Goal: Transaction & Acquisition: Download file/media

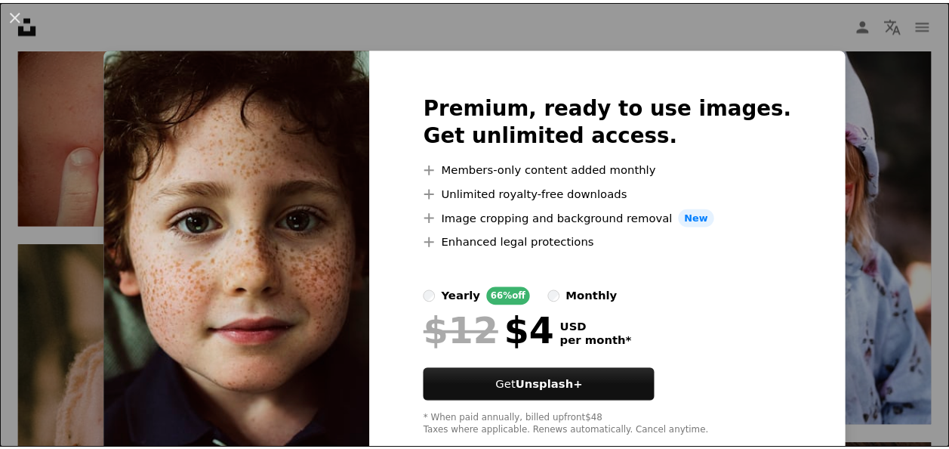
scroll to position [1057, 0]
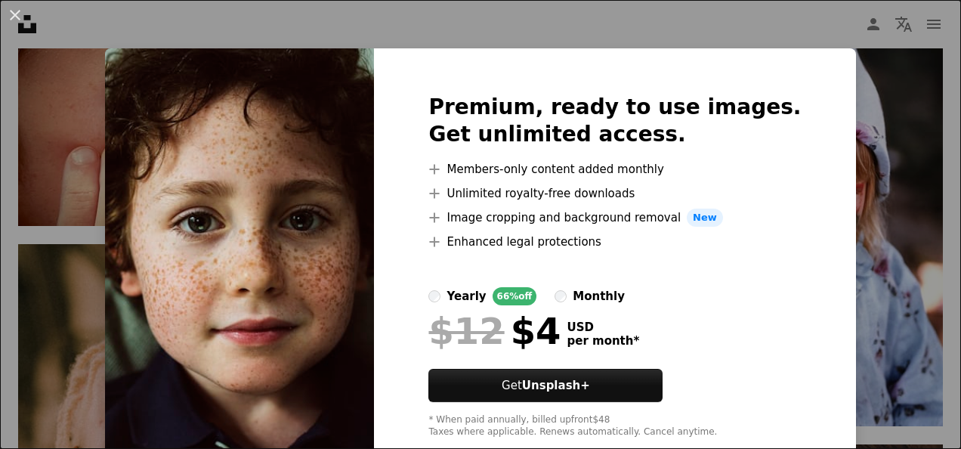
click at [234, 230] on img at bounding box center [239, 265] width 269 height 435
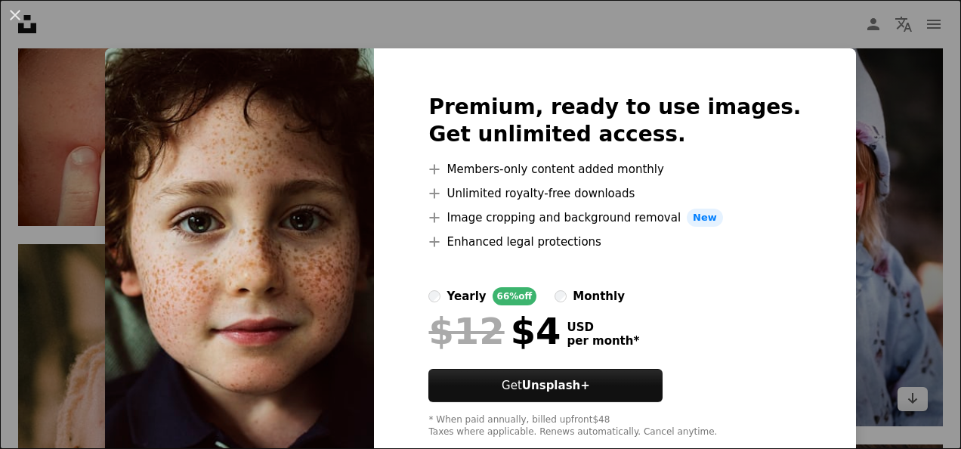
click at [908, 202] on div "An X shape Premium, ready to use images. Get unlimited access. A plus sign Memb…" at bounding box center [480, 224] width 961 height 449
click at [908, 202] on img at bounding box center [795, 204] width 296 height 444
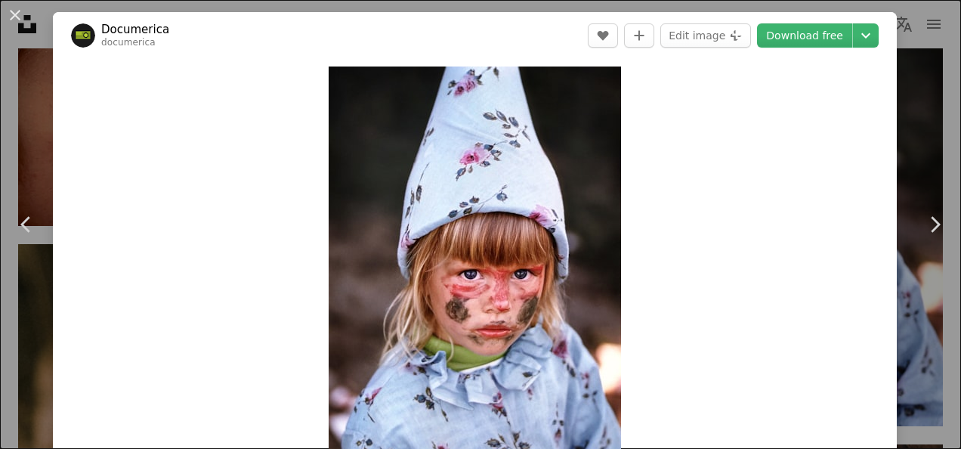
click at [26, 144] on div "An X shape Chevron left Chevron right Documerica documerica A heart A plus sign…" at bounding box center [480, 224] width 961 height 449
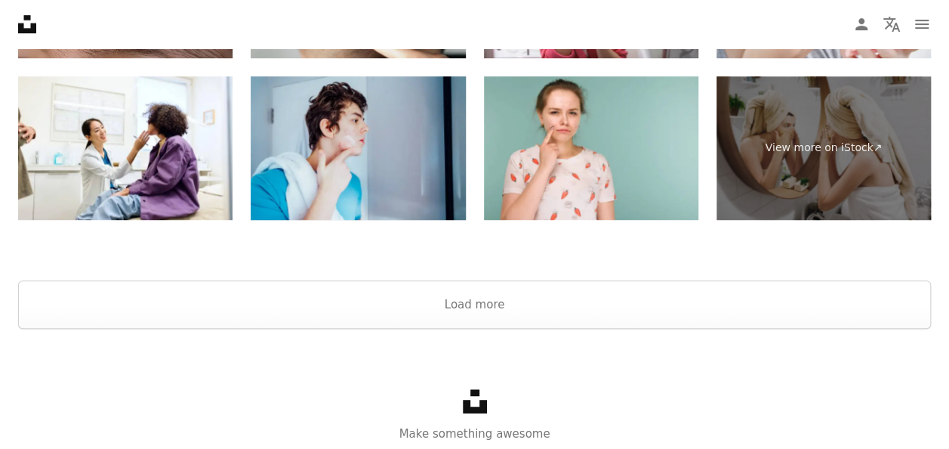
scroll to position [3299, 0]
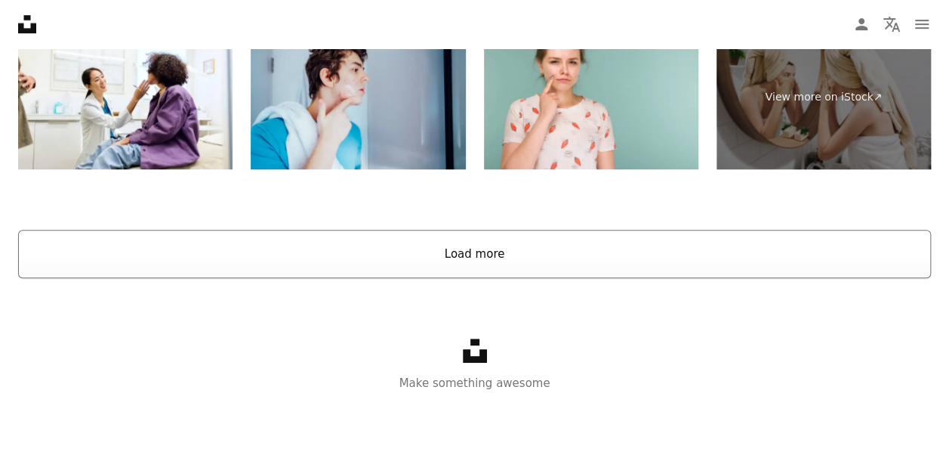
click at [473, 254] on button "Load more" at bounding box center [474, 254] width 913 height 48
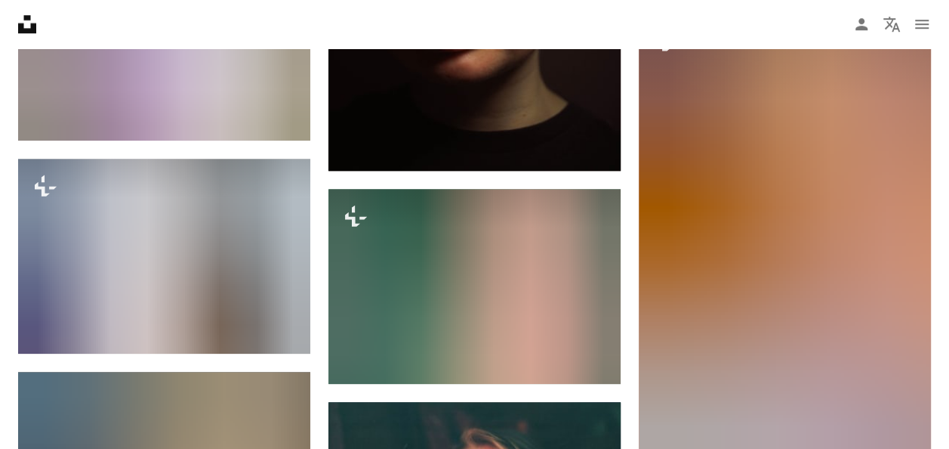
scroll to position [9266, 0]
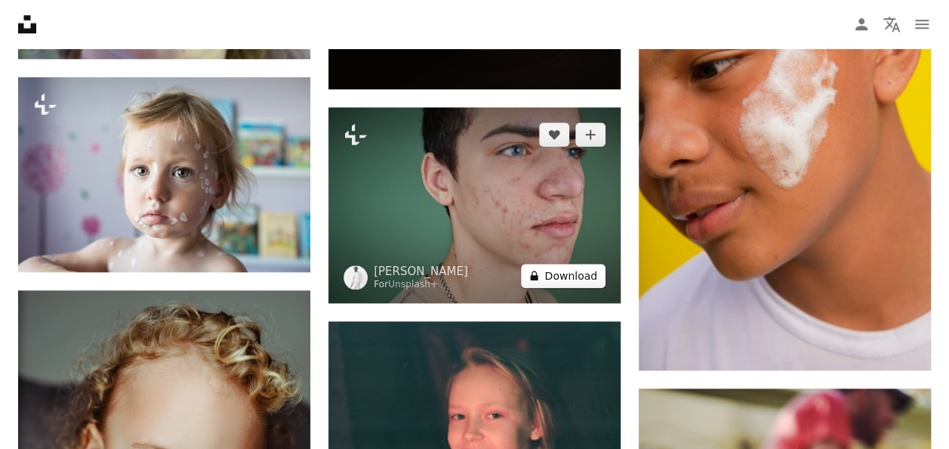
click at [567, 276] on button "A lock Download" at bounding box center [563, 276] width 85 height 24
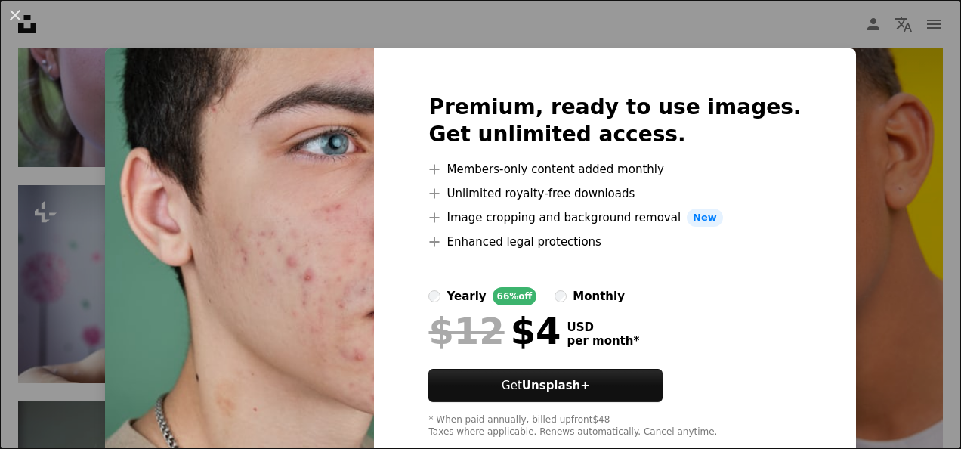
click at [326, 249] on img at bounding box center [239, 265] width 269 height 435
click at [53, 84] on div "An X shape Premium, ready to use images. Get unlimited access. A plus sign Memb…" at bounding box center [480, 224] width 961 height 449
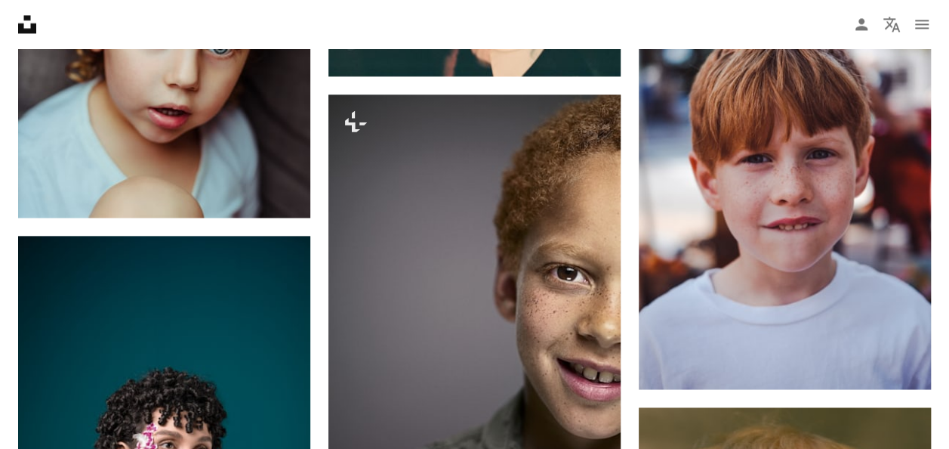
scroll to position [9871, 0]
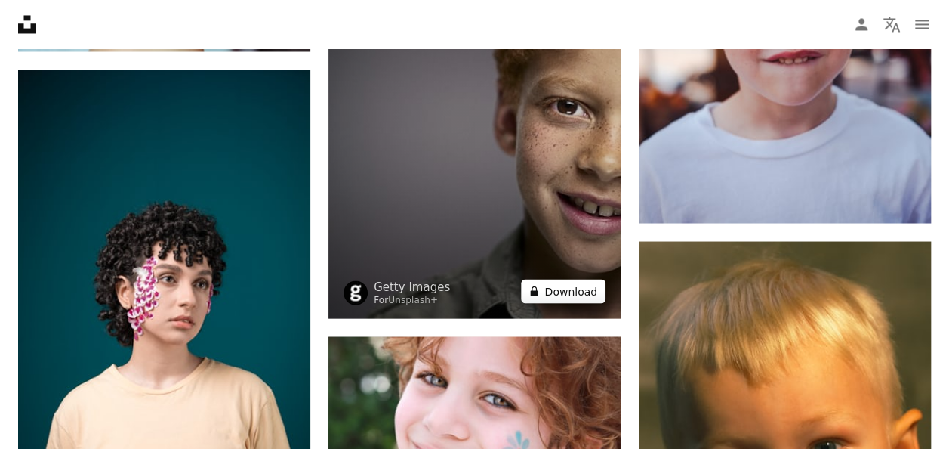
click at [580, 292] on button "A lock Download" at bounding box center [563, 291] width 85 height 24
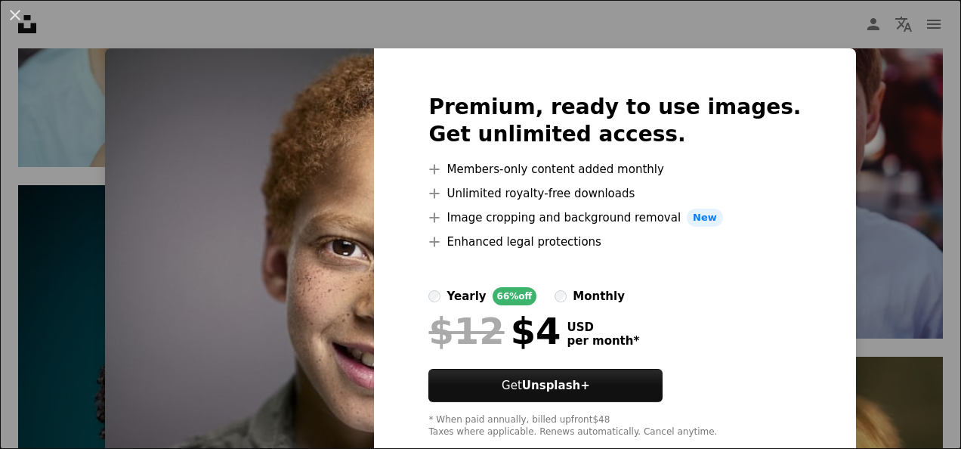
click at [349, 230] on img at bounding box center [239, 265] width 269 height 435
click at [131, 137] on img at bounding box center [239, 265] width 269 height 435
click at [63, 65] on div "An X shape Premium, ready to use images. Get unlimited access. A plus sign Memb…" at bounding box center [480, 224] width 961 height 449
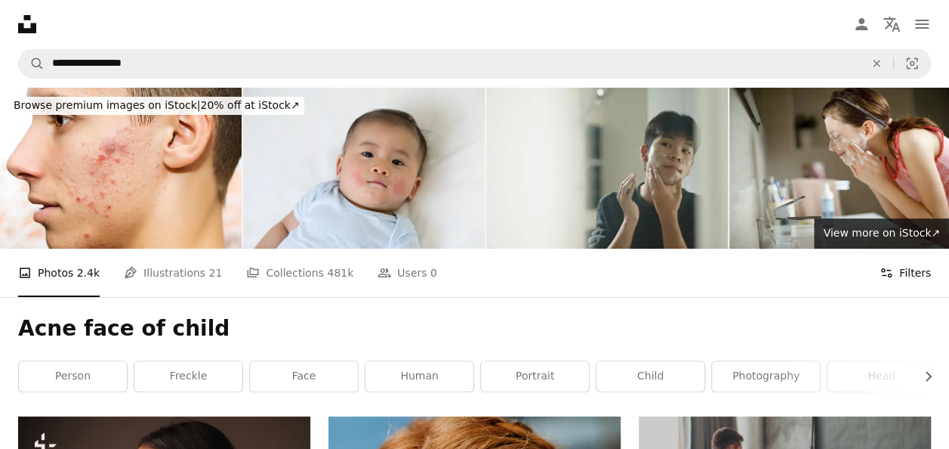
click at [915, 278] on button "Filters Filters" at bounding box center [905, 273] width 51 height 48
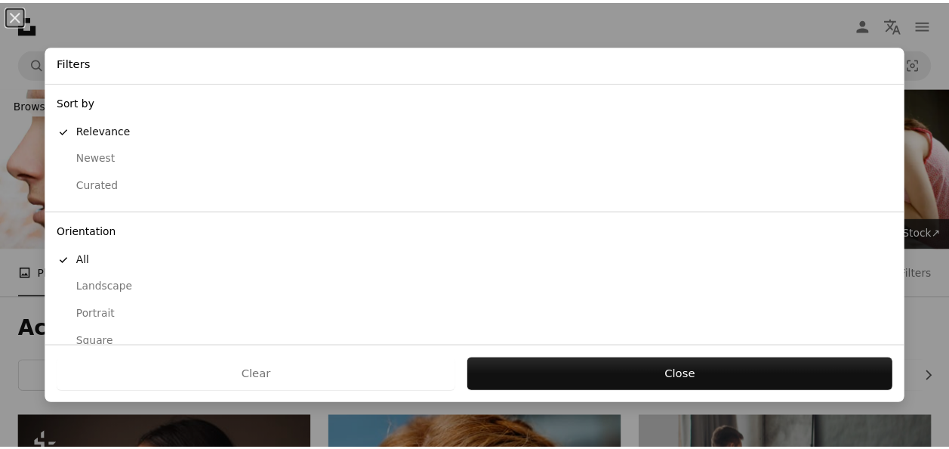
scroll to position [148, 0]
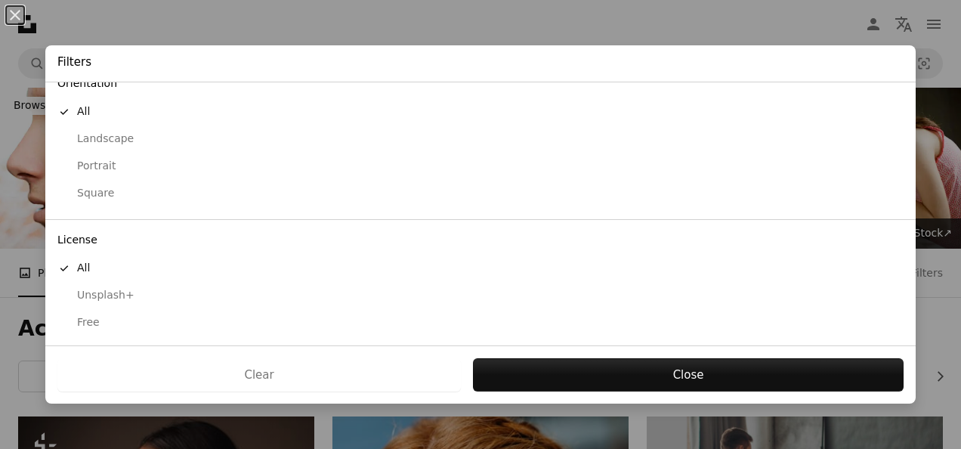
click at [88, 315] on div "Free" at bounding box center [480, 322] width 846 height 15
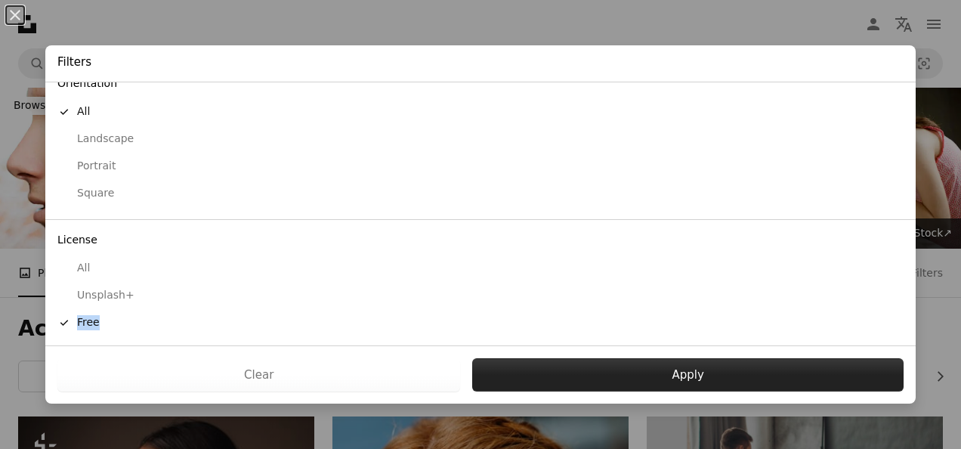
click at [674, 372] on button "Apply" at bounding box center [687, 374] width 431 height 33
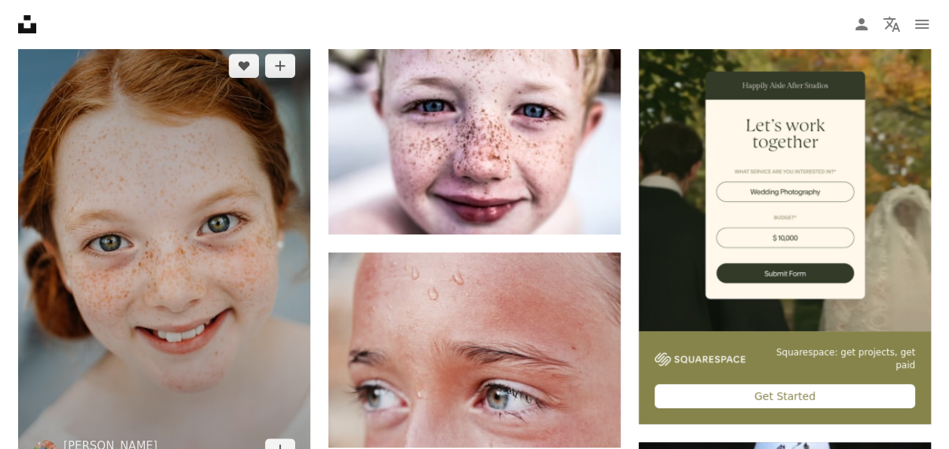
scroll to position [453, 0]
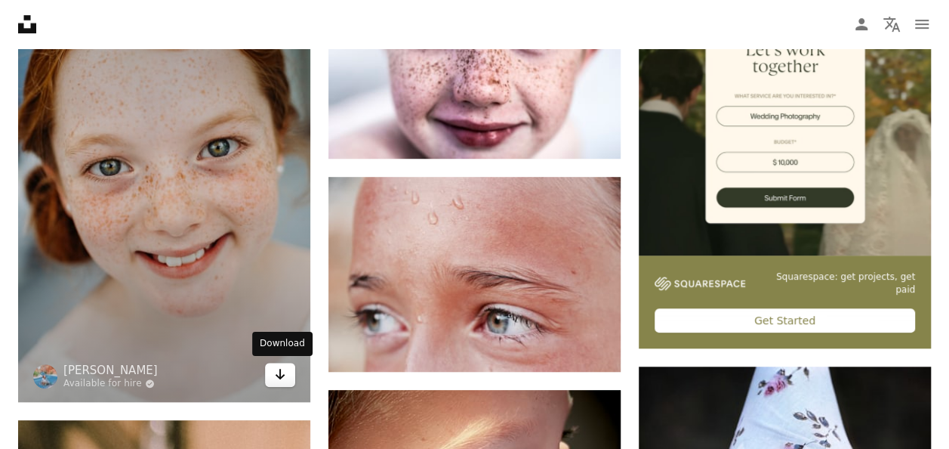
click at [276, 372] on icon "Arrow pointing down" at bounding box center [280, 374] width 12 height 18
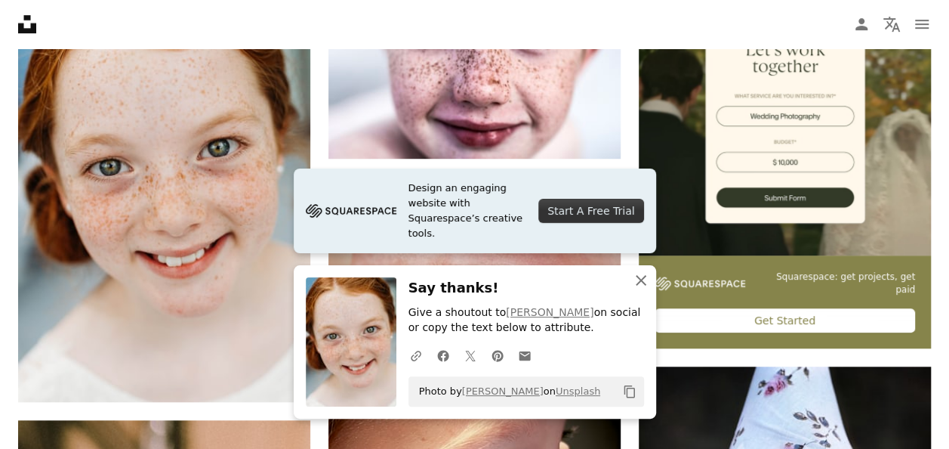
click at [641, 286] on icon "An X shape" at bounding box center [641, 280] width 18 height 18
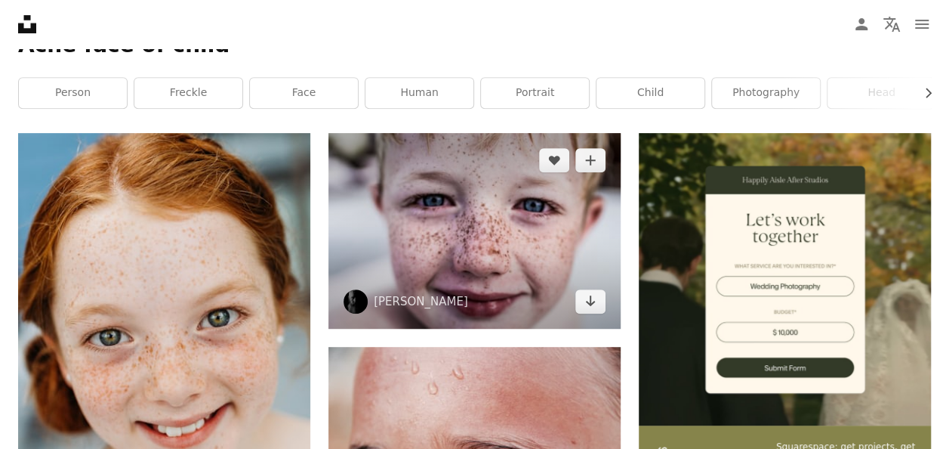
scroll to position [302, 0]
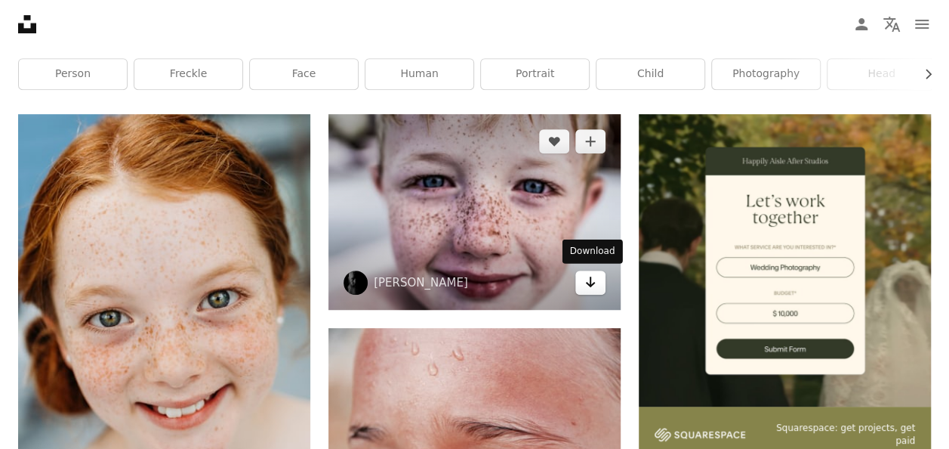
click at [592, 288] on icon "Arrow pointing down" at bounding box center [591, 282] width 12 height 18
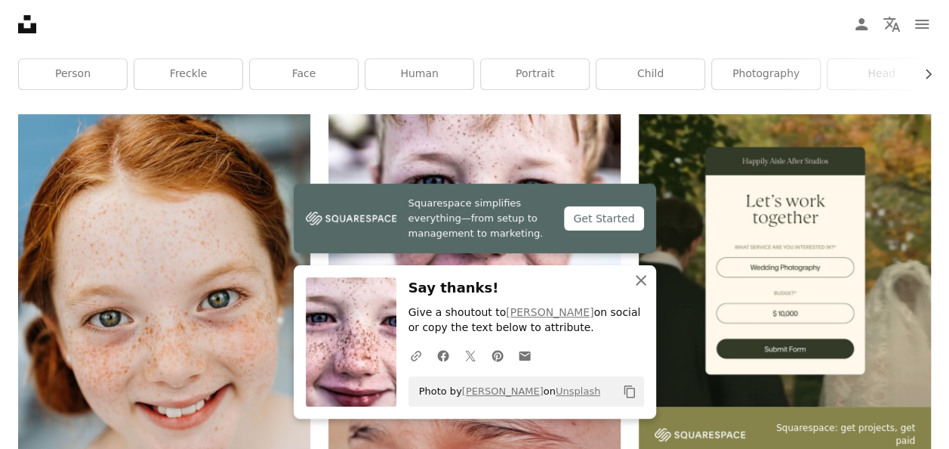
click at [636, 282] on icon "An X shape" at bounding box center [641, 280] width 18 height 18
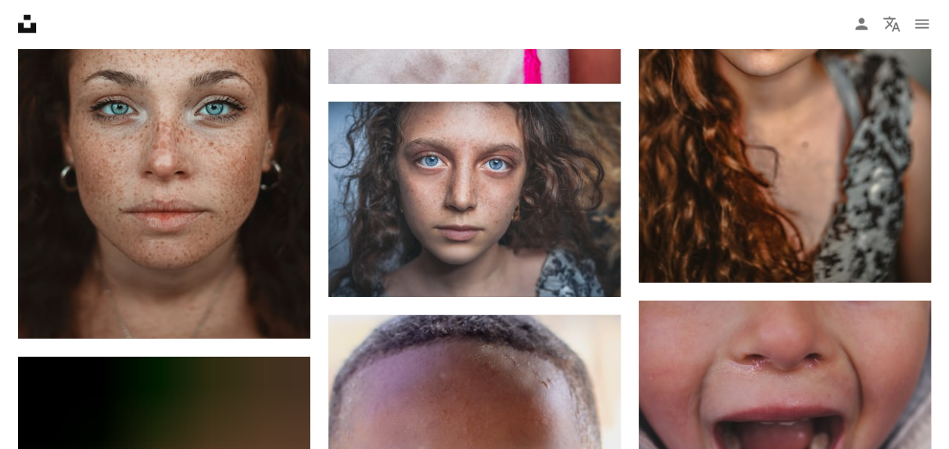
scroll to position [1813, 0]
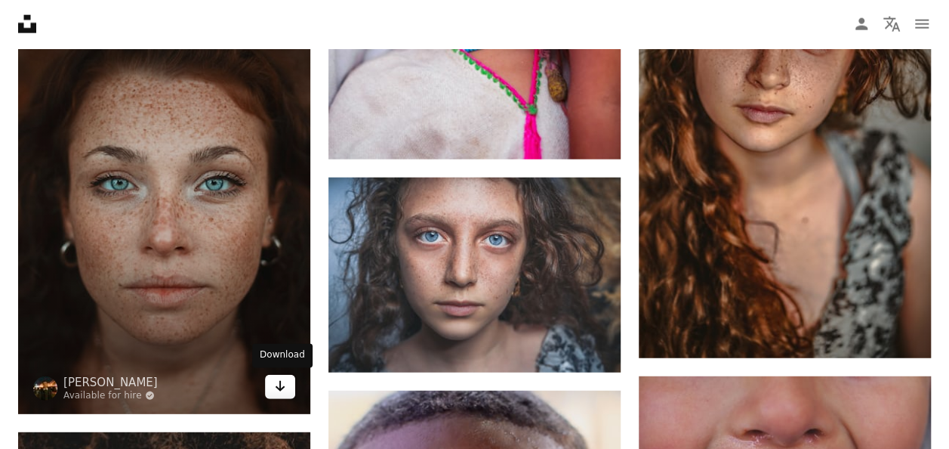
click at [279, 388] on icon "Download" at bounding box center [281, 386] width 10 height 11
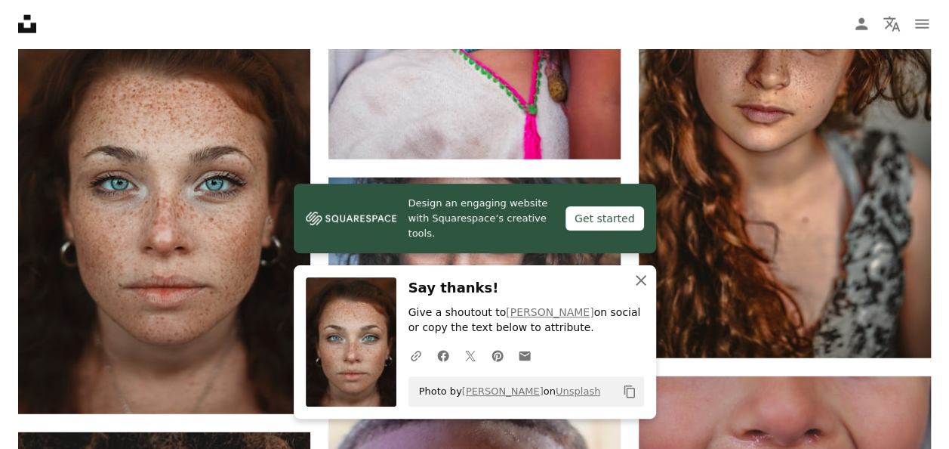
click at [635, 278] on icon "An X shape" at bounding box center [641, 280] width 18 height 18
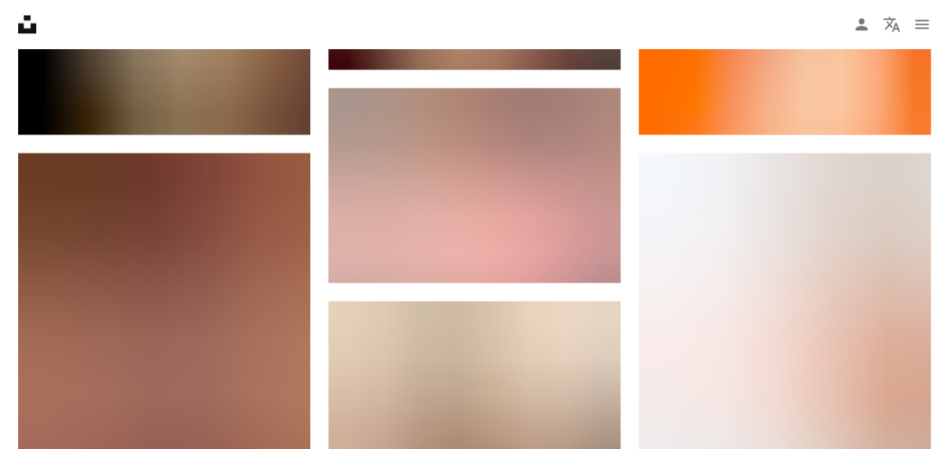
scroll to position [3852, 0]
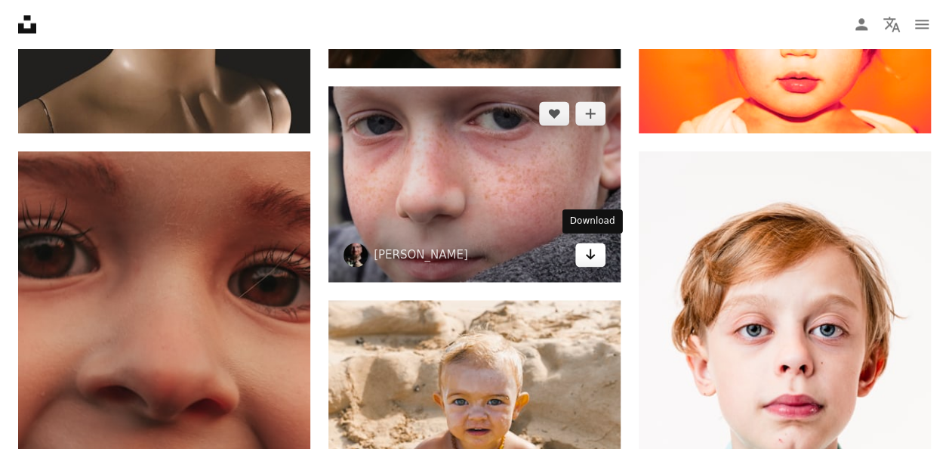
click at [595, 248] on icon "Arrow pointing down" at bounding box center [591, 254] width 12 height 18
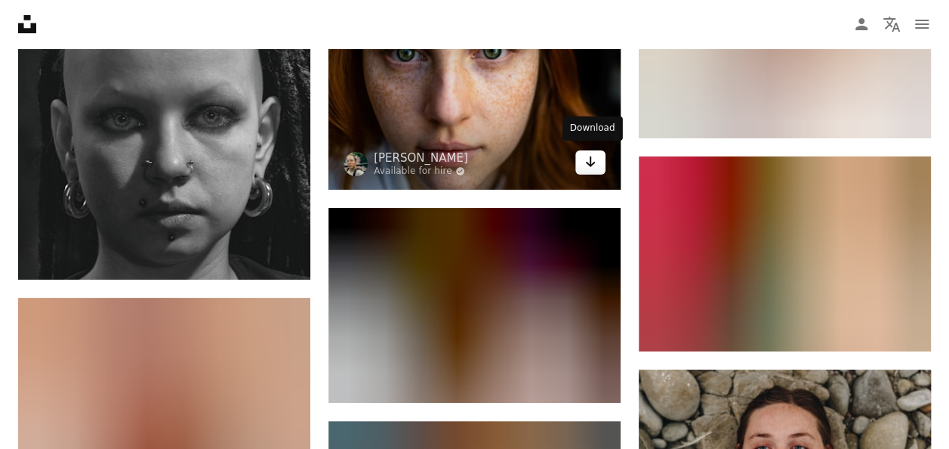
scroll to position [5589, 0]
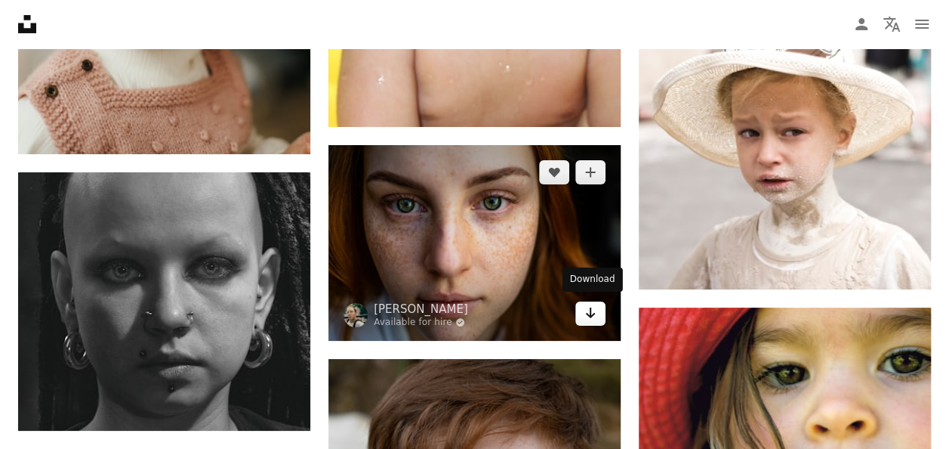
click at [591, 317] on icon "Arrow pointing down" at bounding box center [591, 313] width 12 height 18
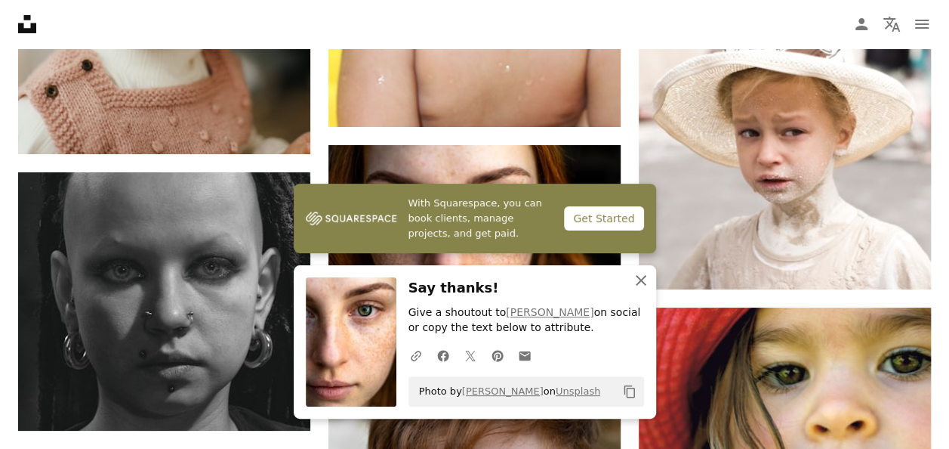
click at [644, 284] on icon "button" at bounding box center [641, 280] width 11 height 11
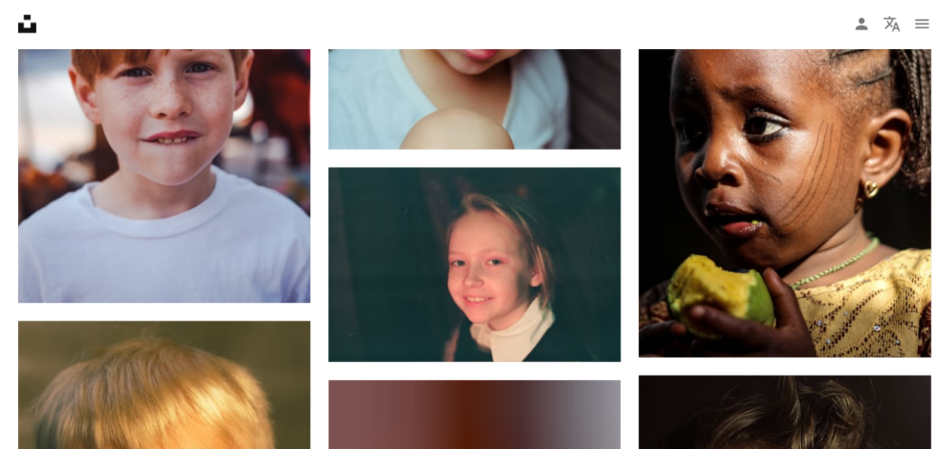
scroll to position [7176, 0]
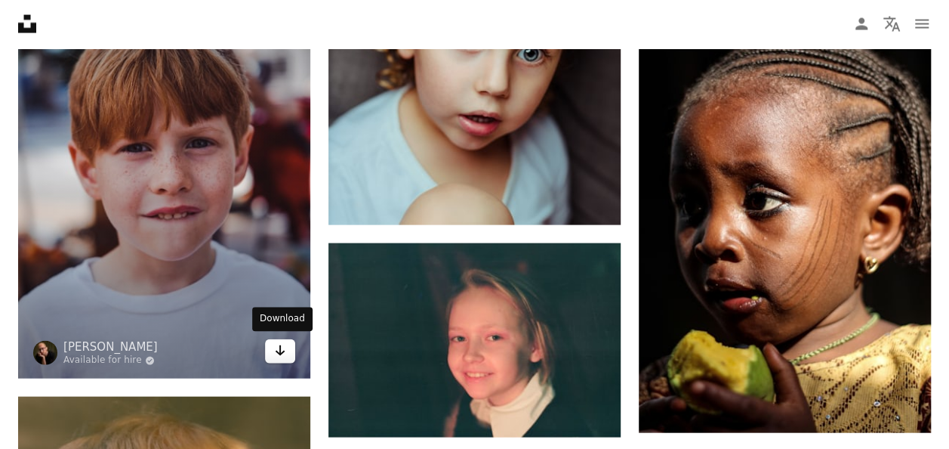
click at [281, 352] on icon "Download" at bounding box center [281, 350] width 10 height 11
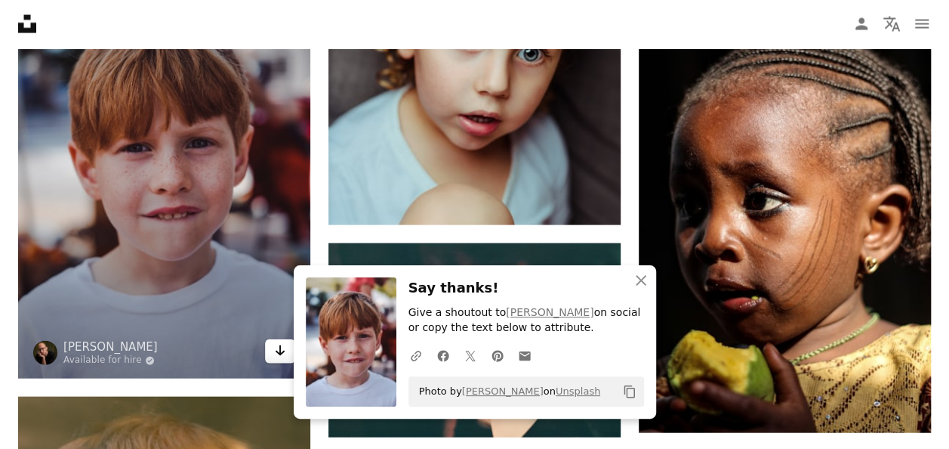
click at [281, 352] on icon "Download" at bounding box center [281, 350] width 10 height 11
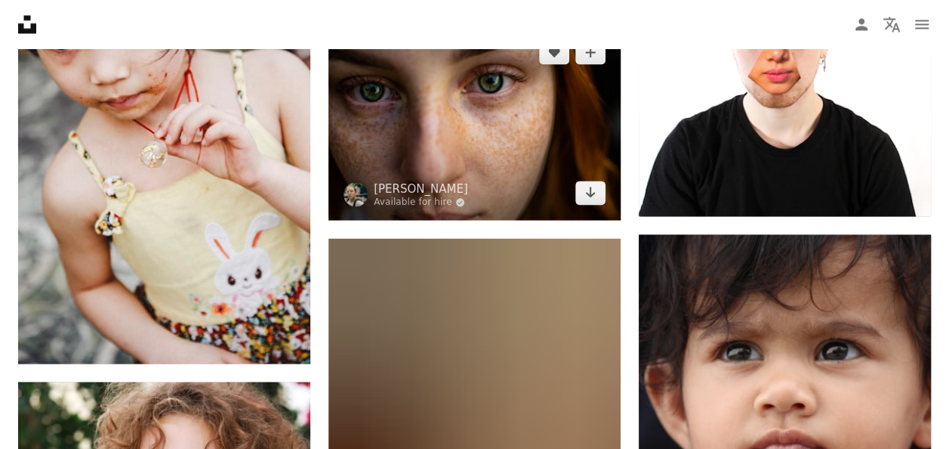
scroll to position [9970, 0]
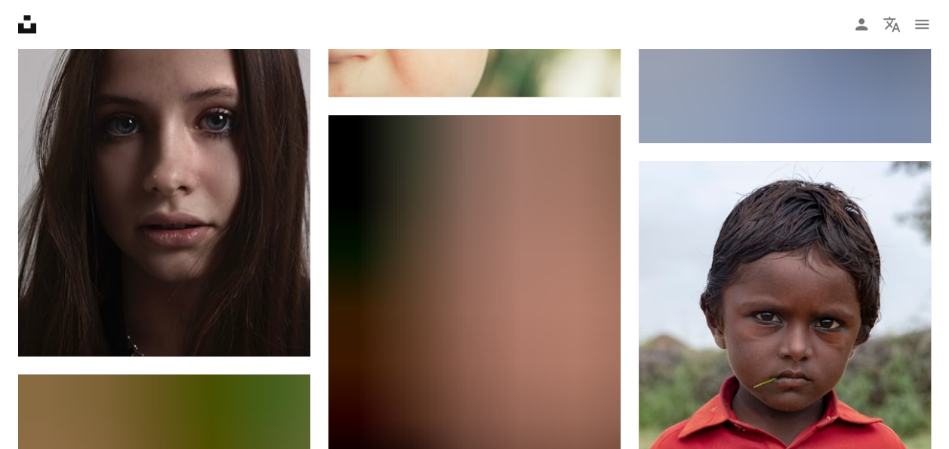
scroll to position [12387, 0]
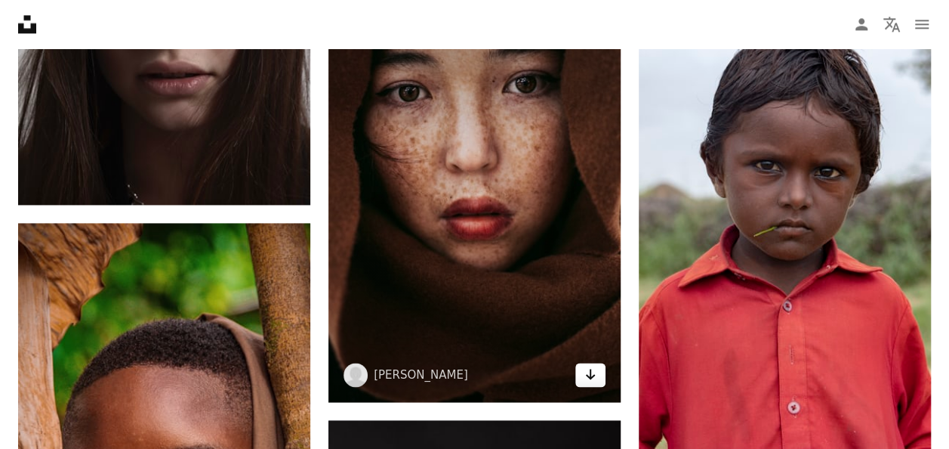
click at [594, 372] on icon "Arrow pointing down" at bounding box center [591, 374] width 12 height 18
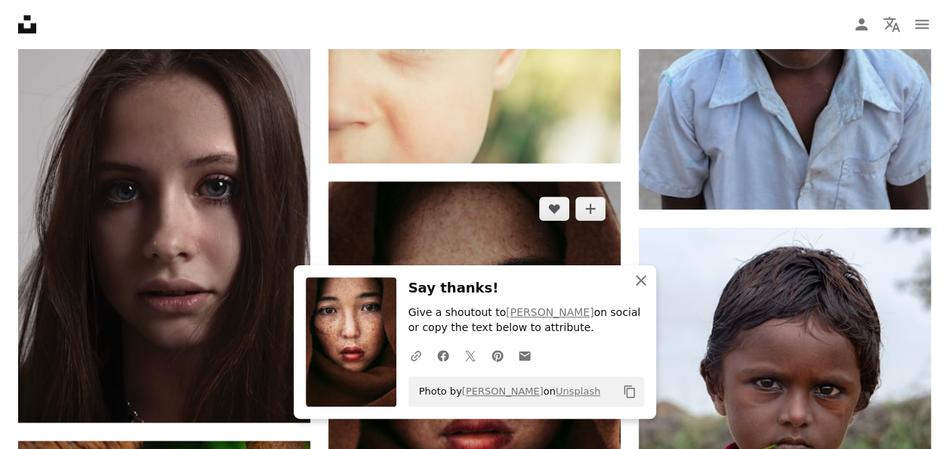
scroll to position [12236, 0]
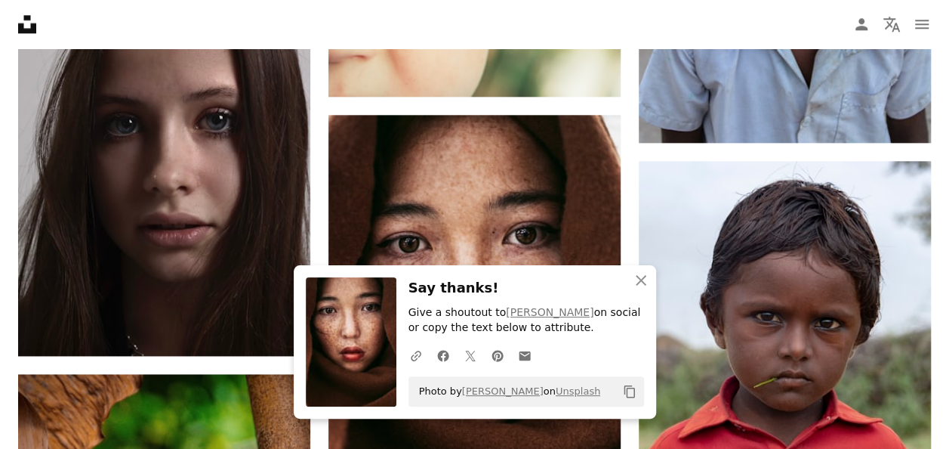
click at [560, 287] on h3 "Say thanks!" at bounding box center [527, 288] width 236 height 22
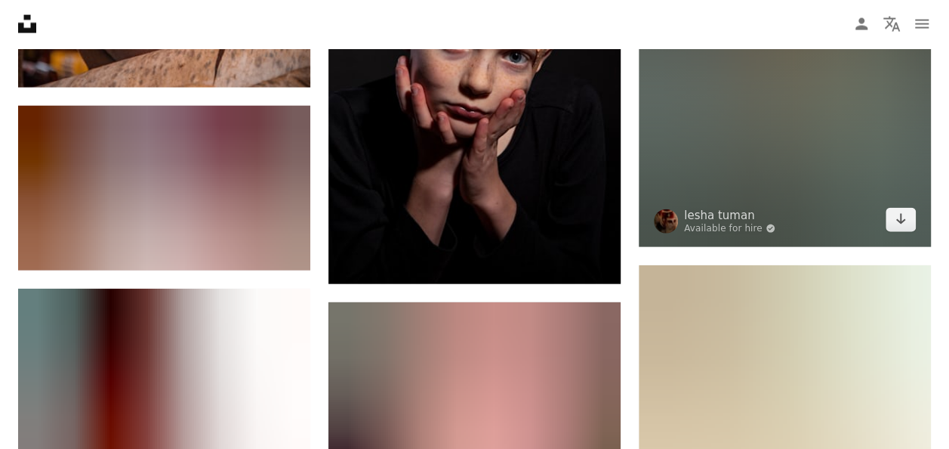
scroll to position [13189, 0]
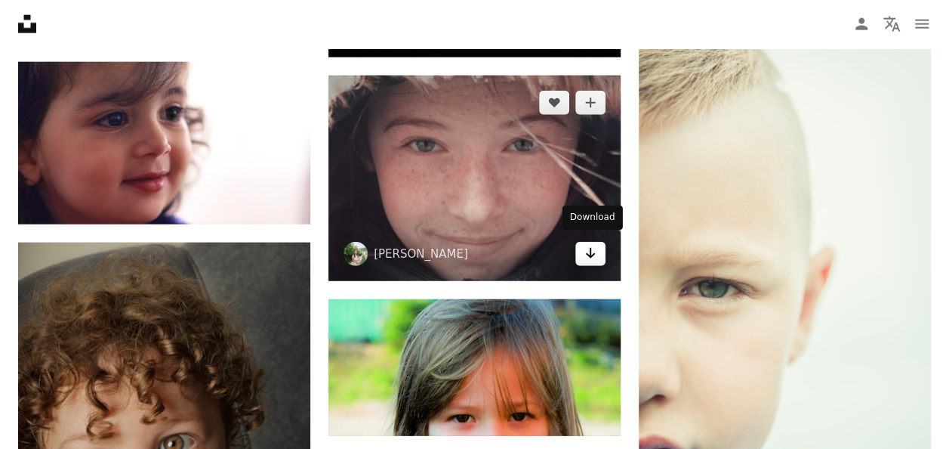
click at [591, 252] on icon "Arrow pointing down" at bounding box center [591, 253] width 12 height 18
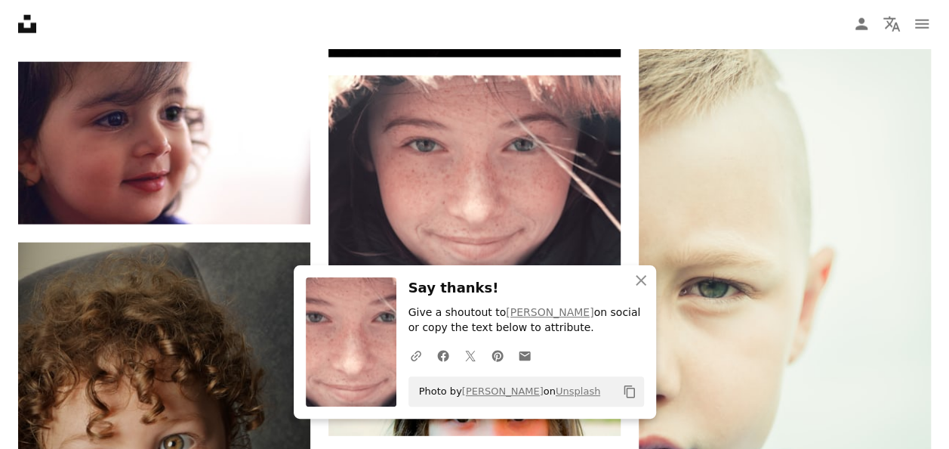
click at [632, 281] on icon "An X shape" at bounding box center [641, 280] width 18 height 18
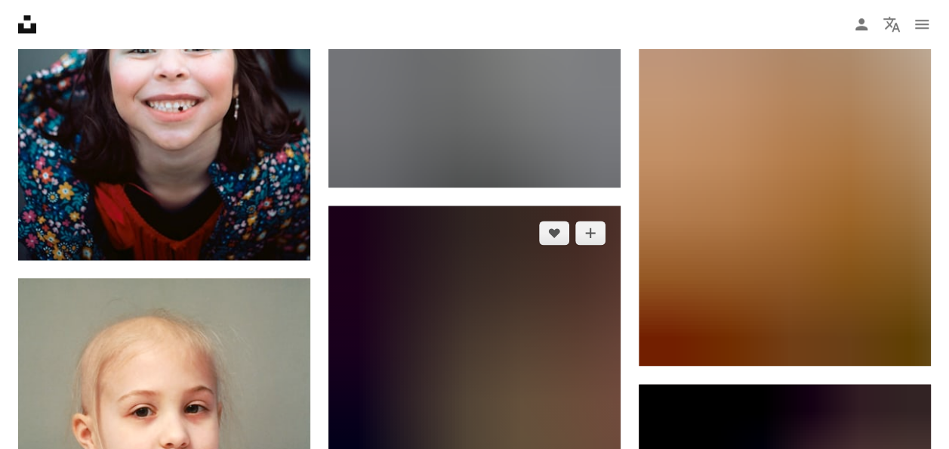
scroll to position [23612, 0]
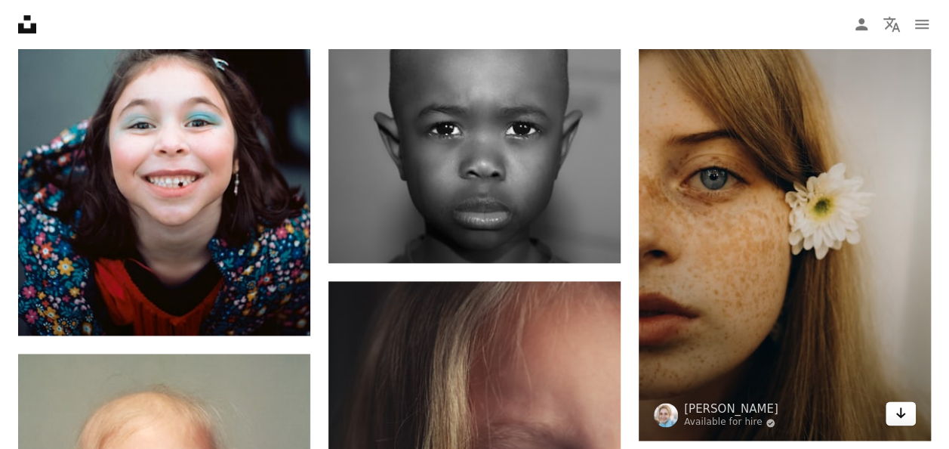
click at [900, 409] on icon "Arrow pointing down" at bounding box center [901, 412] width 12 height 18
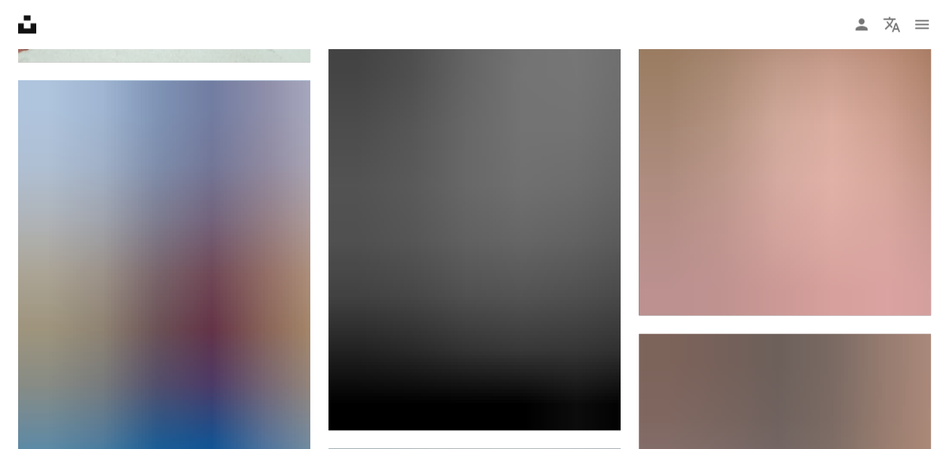
scroll to position [35381, 0]
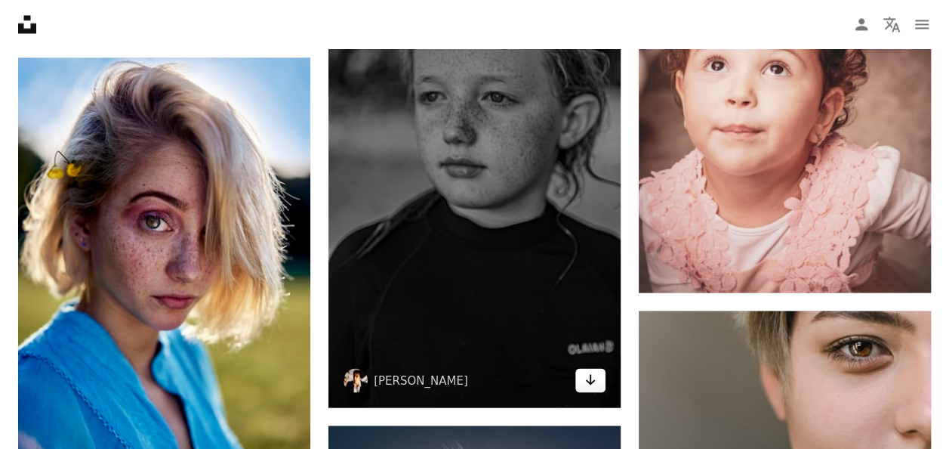
click at [591, 375] on icon "Arrow pointing down" at bounding box center [591, 379] width 12 height 18
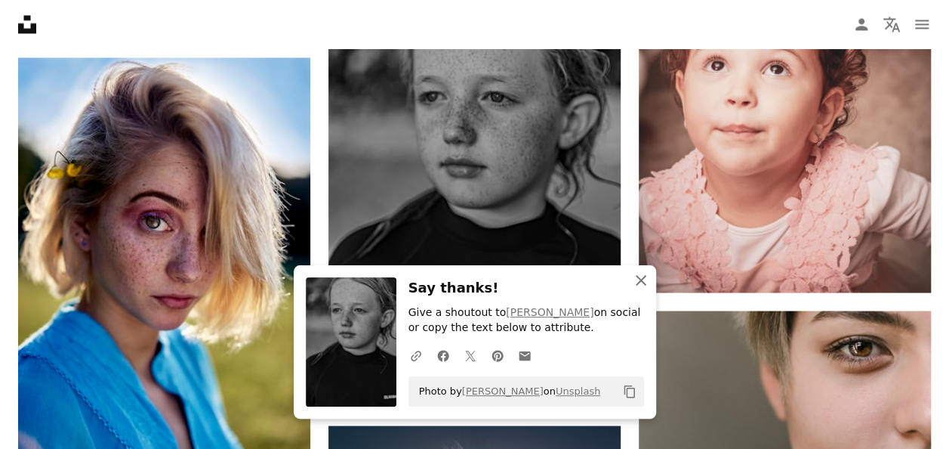
click at [644, 280] on icon "An X shape" at bounding box center [641, 280] width 18 height 18
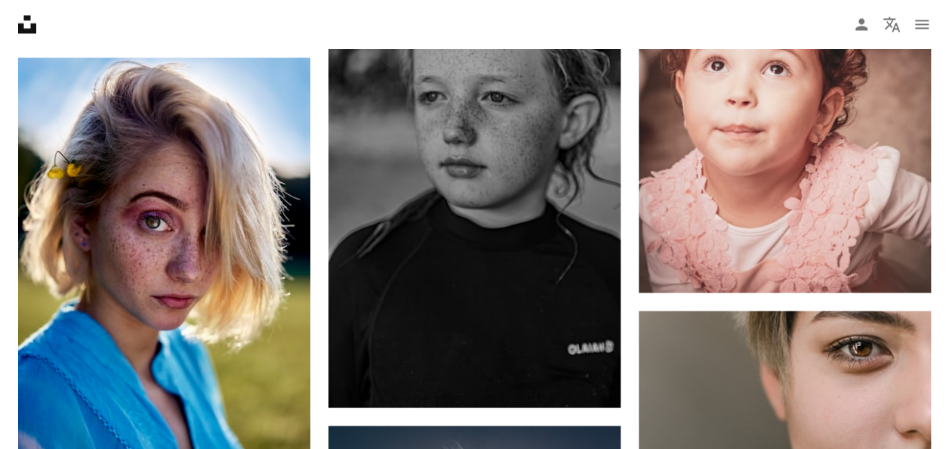
click at [644, 286] on icon "An X shape" at bounding box center [641, 295] width 18 height 18
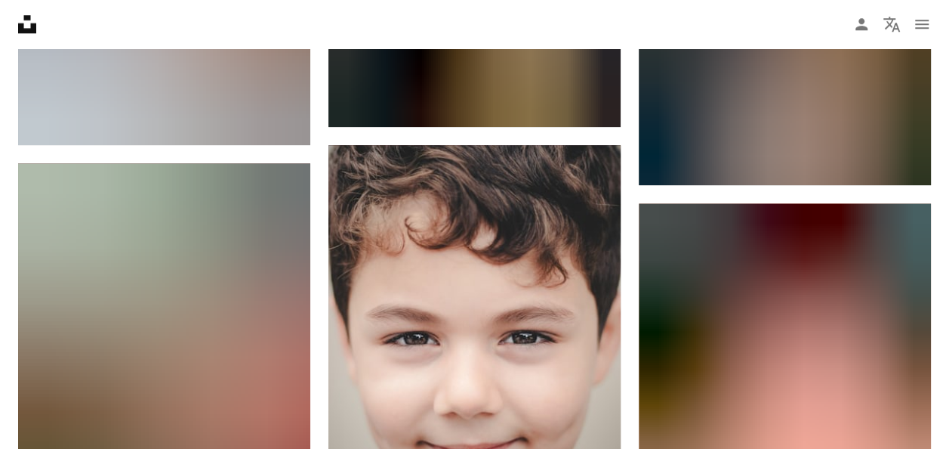
scroll to position [46243, 0]
